Goal: Find specific page/section: Find specific page/section

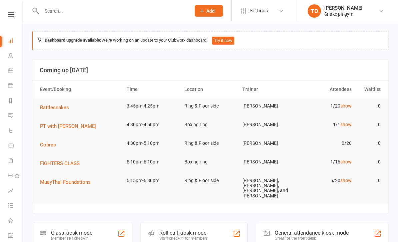
click at [47, 115] on td "Rattlesnakes" at bounding box center [80, 107] width 87 height 19
click at [48, 126] on span "PT with Tristan" at bounding box center [68, 126] width 56 height 6
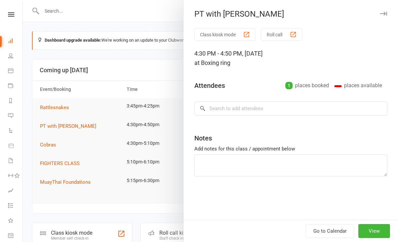
scroll to position [12, 0]
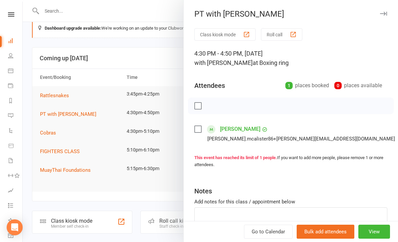
click at [66, 188] on div at bounding box center [210, 121] width 375 height 242
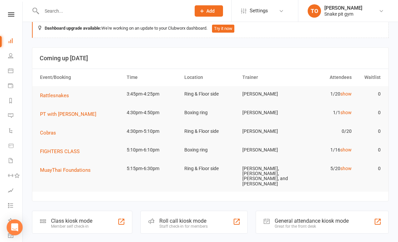
click at [45, 150] on span "FIGHTERS CLASS" at bounding box center [60, 151] width 40 height 6
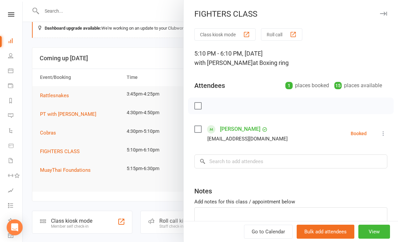
click at [80, 183] on div at bounding box center [210, 121] width 375 height 242
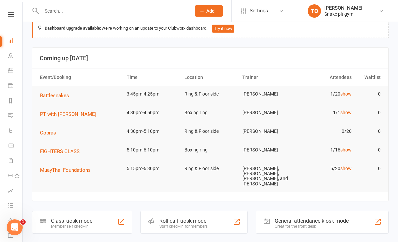
scroll to position [0, 0]
click at [56, 167] on span "MuayThai Foundations" at bounding box center [65, 170] width 51 height 6
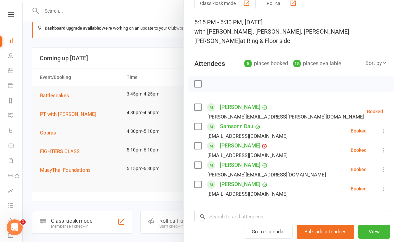
scroll to position [32, 0]
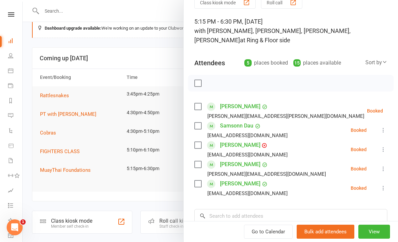
click at [81, 185] on div at bounding box center [210, 121] width 375 height 242
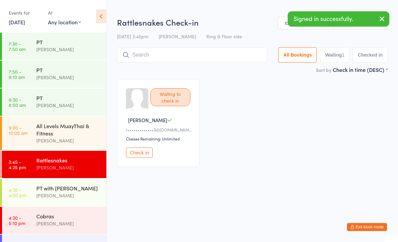
click at [141, 53] on input "search" at bounding box center [192, 54] width 150 height 15
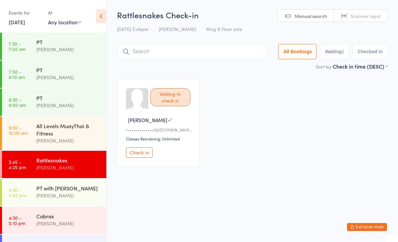
click at [103, 17] on icon at bounding box center [101, 16] width 10 height 14
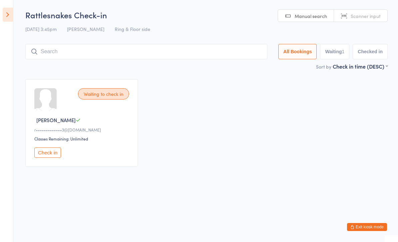
click at [364, 228] on button "Exit kiosk mode" at bounding box center [367, 227] width 40 height 8
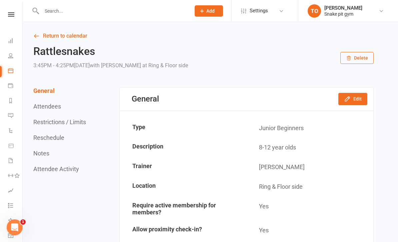
click at [7, 54] on li "People" at bounding box center [11, 56] width 22 height 15
click at [53, 7] on input "text" at bounding box center [113, 10] width 146 height 9
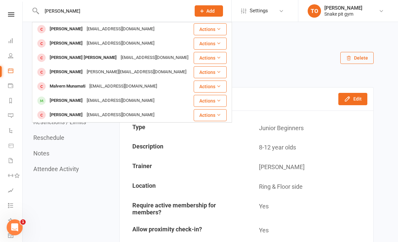
scroll to position [29, 0]
type input "M"
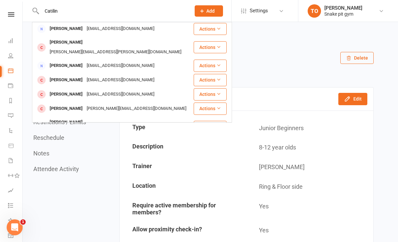
scroll to position [15, 0]
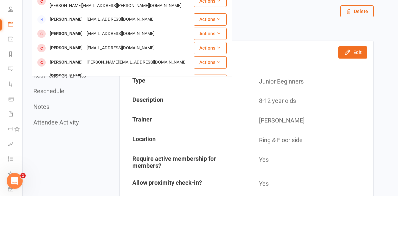
type input "Catilin"
click at [22, 49] on link "People" at bounding box center [15, 56] width 15 height 15
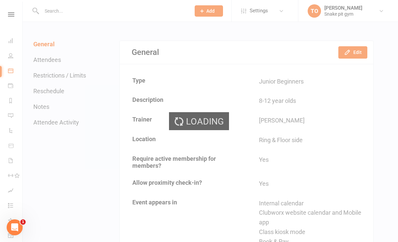
select select "100"
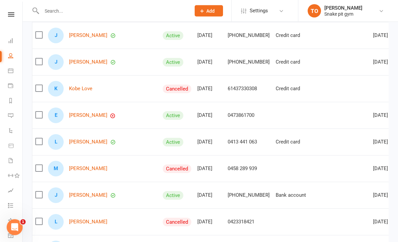
scroll to position [148, 0]
